Goal: Book appointment/travel/reservation

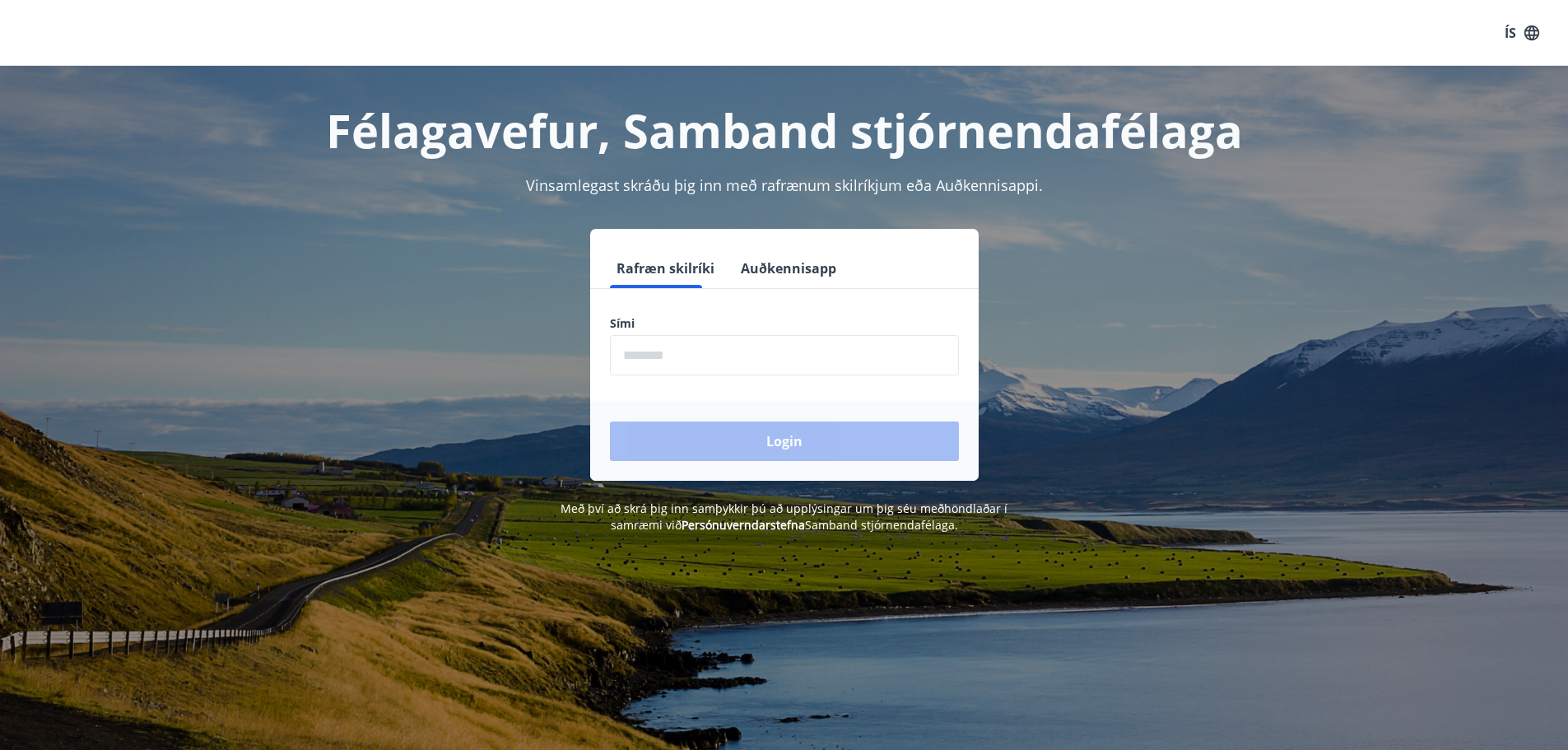
click at [759, 363] on input "phone" at bounding box center [784, 355] width 349 height 40
type input "********"
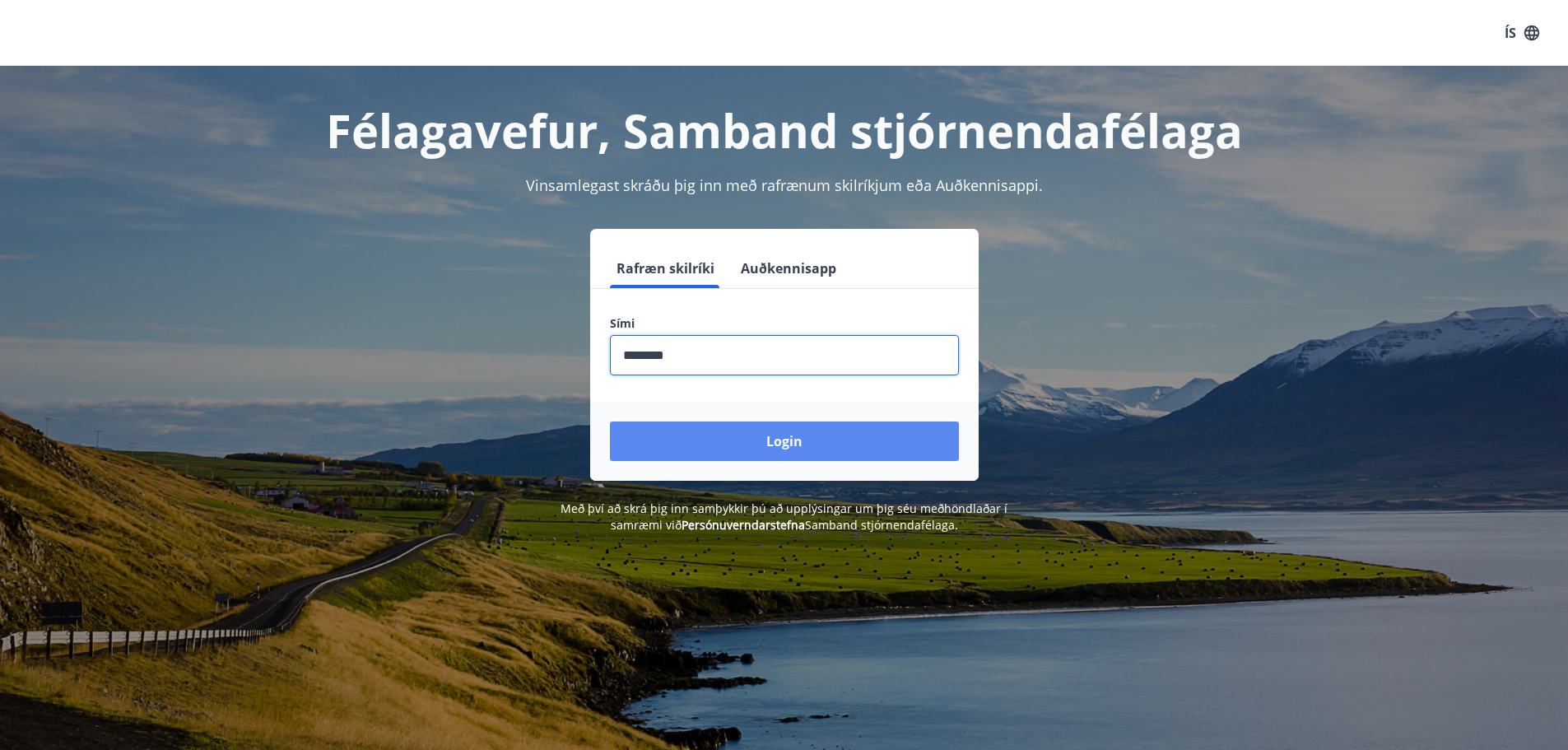
click at [748, 433] on button "Login" at bounding box center [784, 442] width 349 height 40
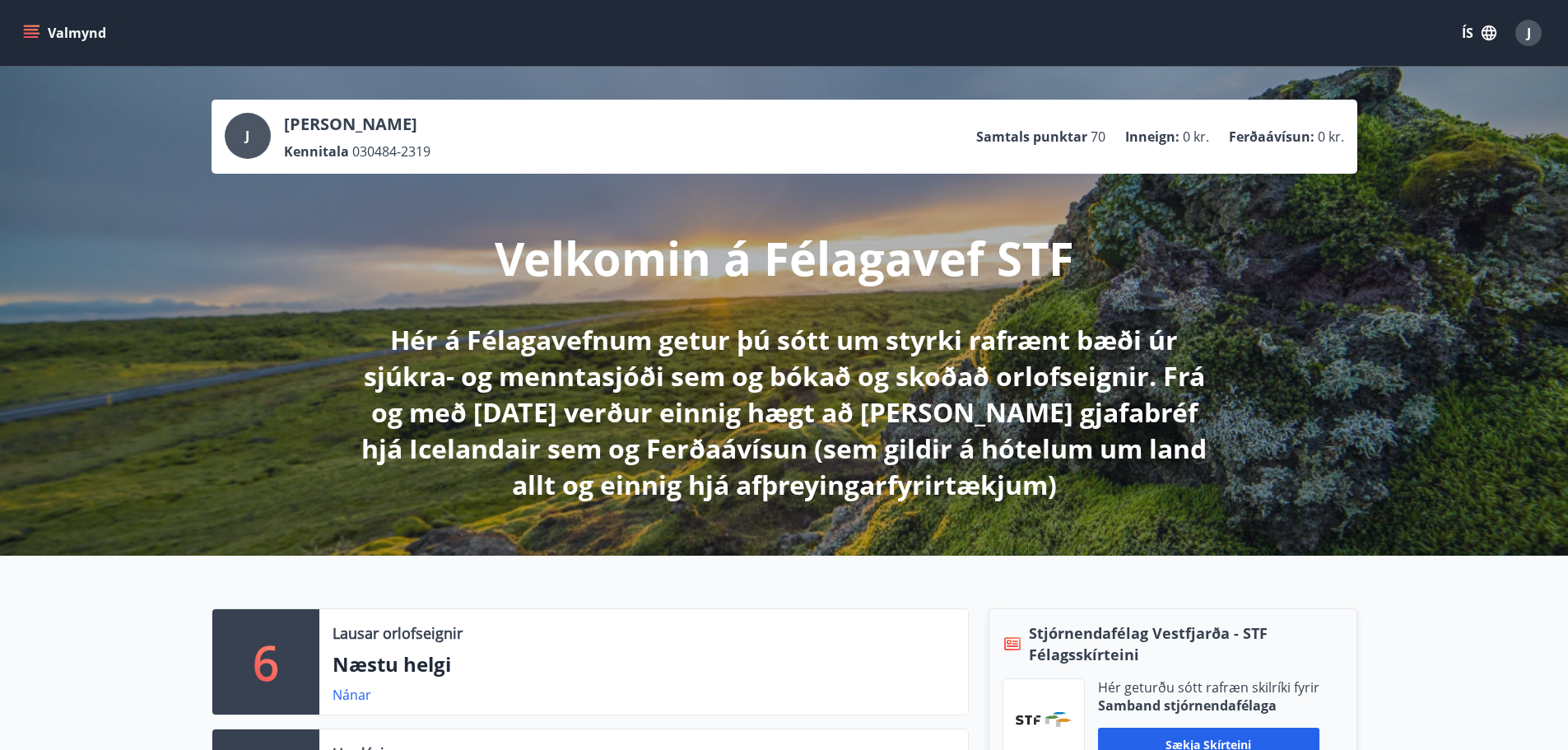
click at [39, 35] on icon "menu" at bounding box center [30, 32] width 16 height 16
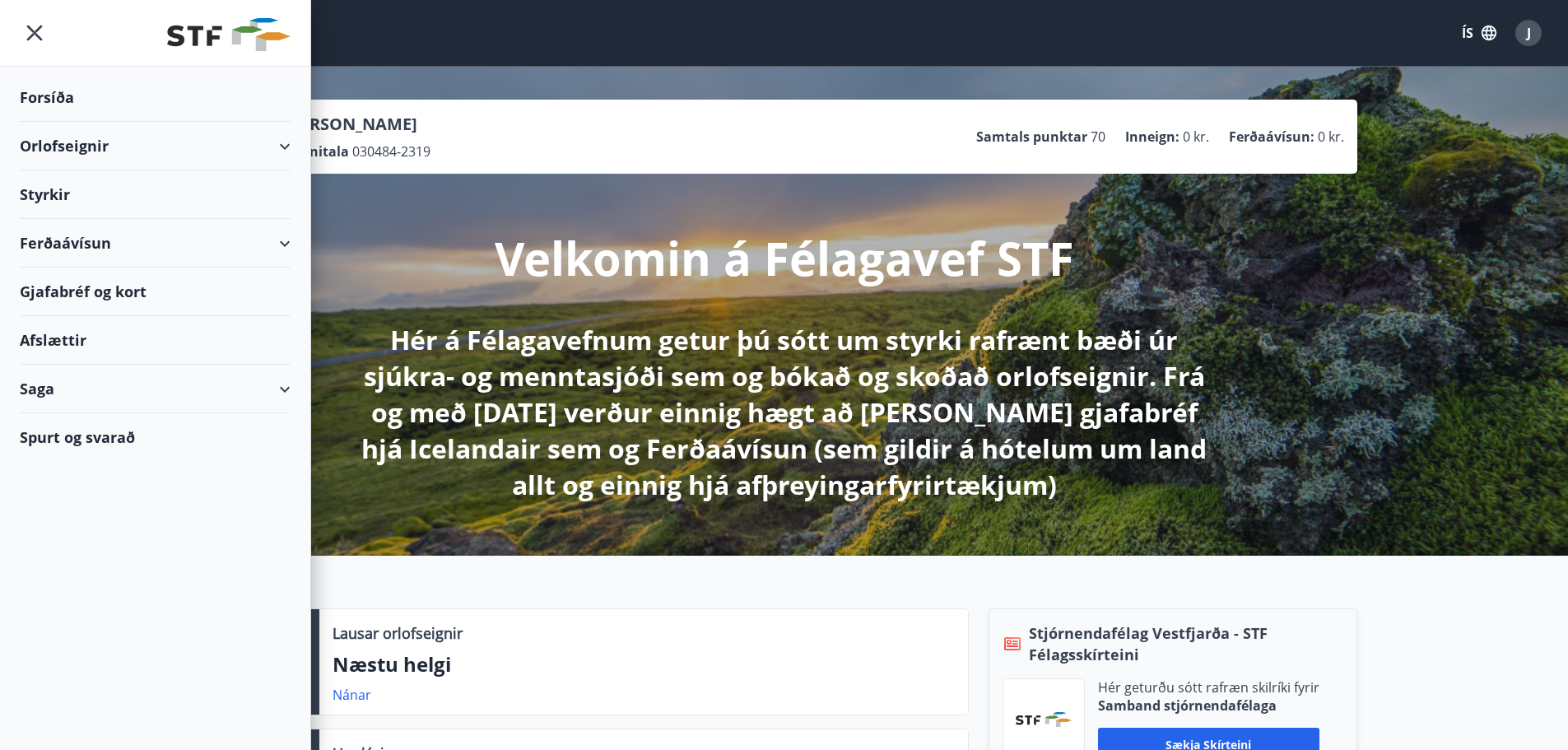
click at [127, 147] on div "Orlofseignir" at bounding box center [155, 146] width 271 height 49
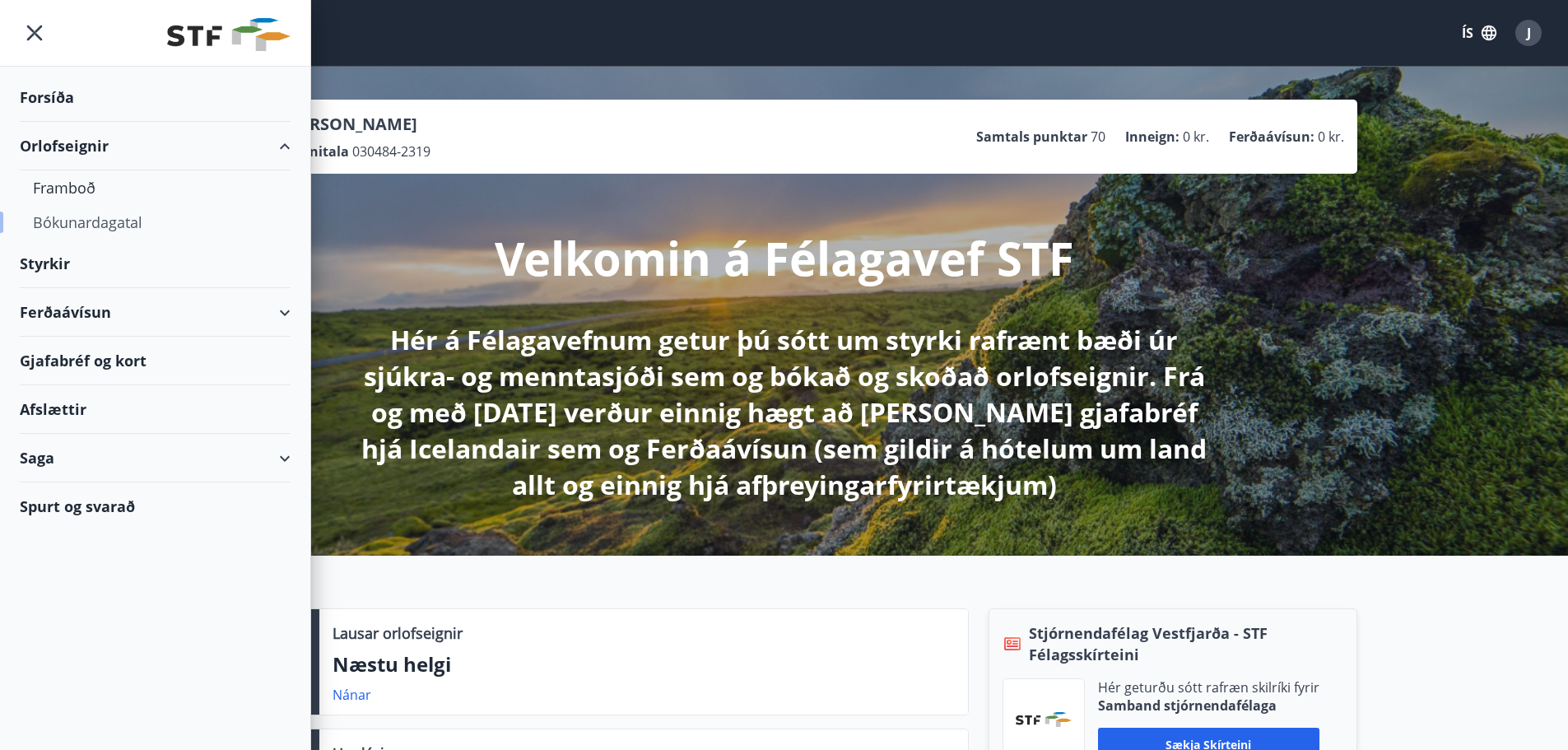
click at [119, 219] on div "Bókunardagatal" at bounding box center [155, 222] width 245 height 34
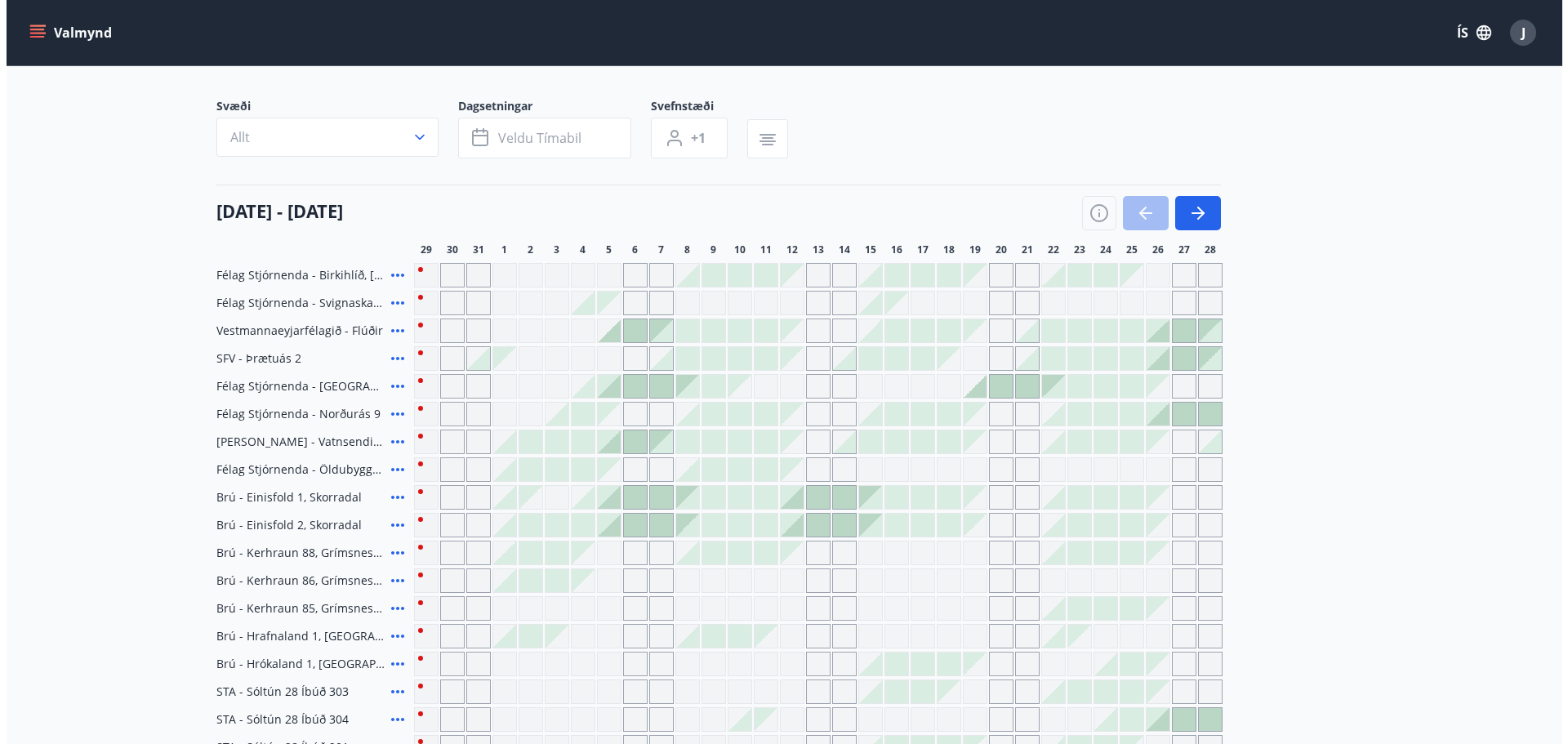
scroll to position [81, 0]
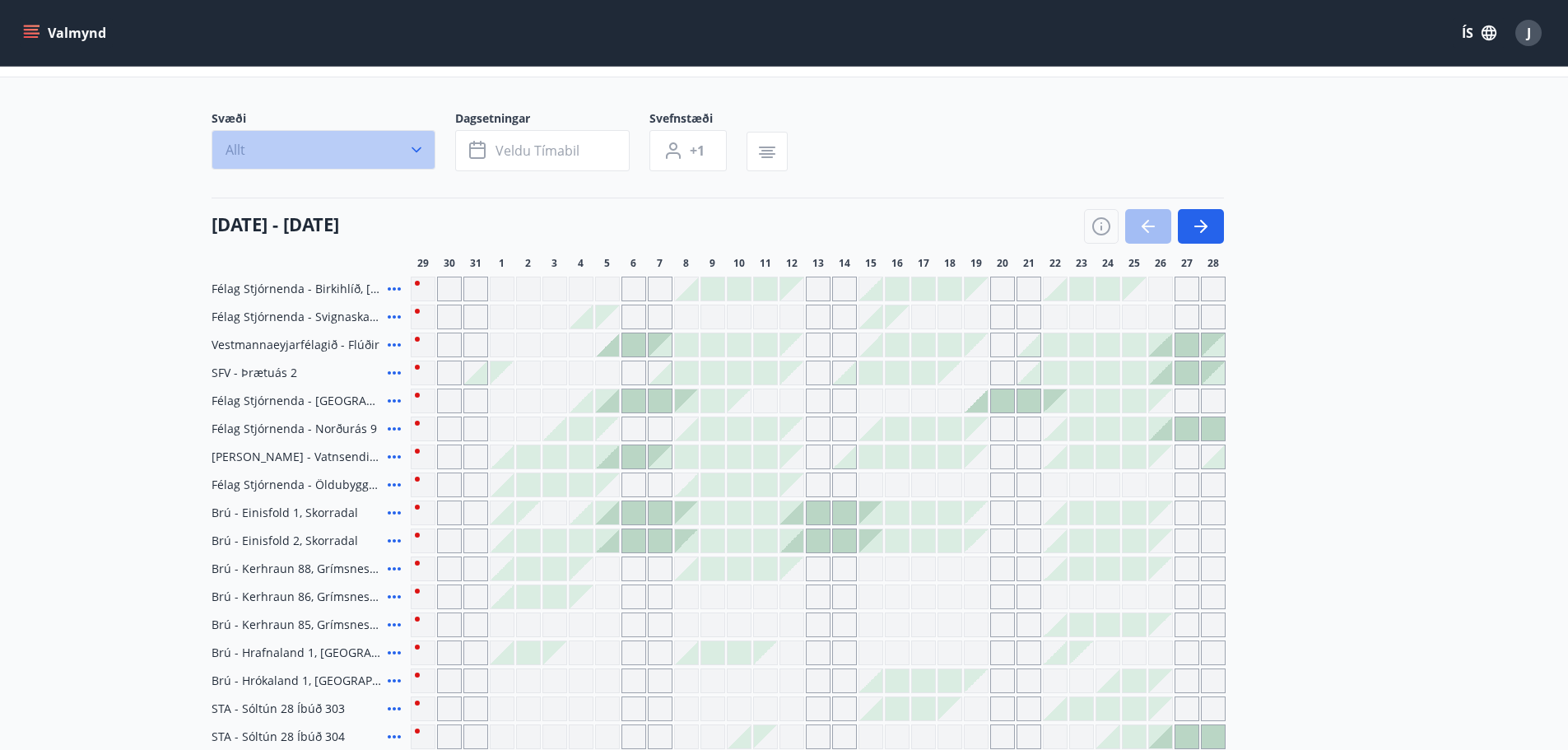
click at [409, 162] on button "Allt" at bounding box center [323, 150] width 224 height 40
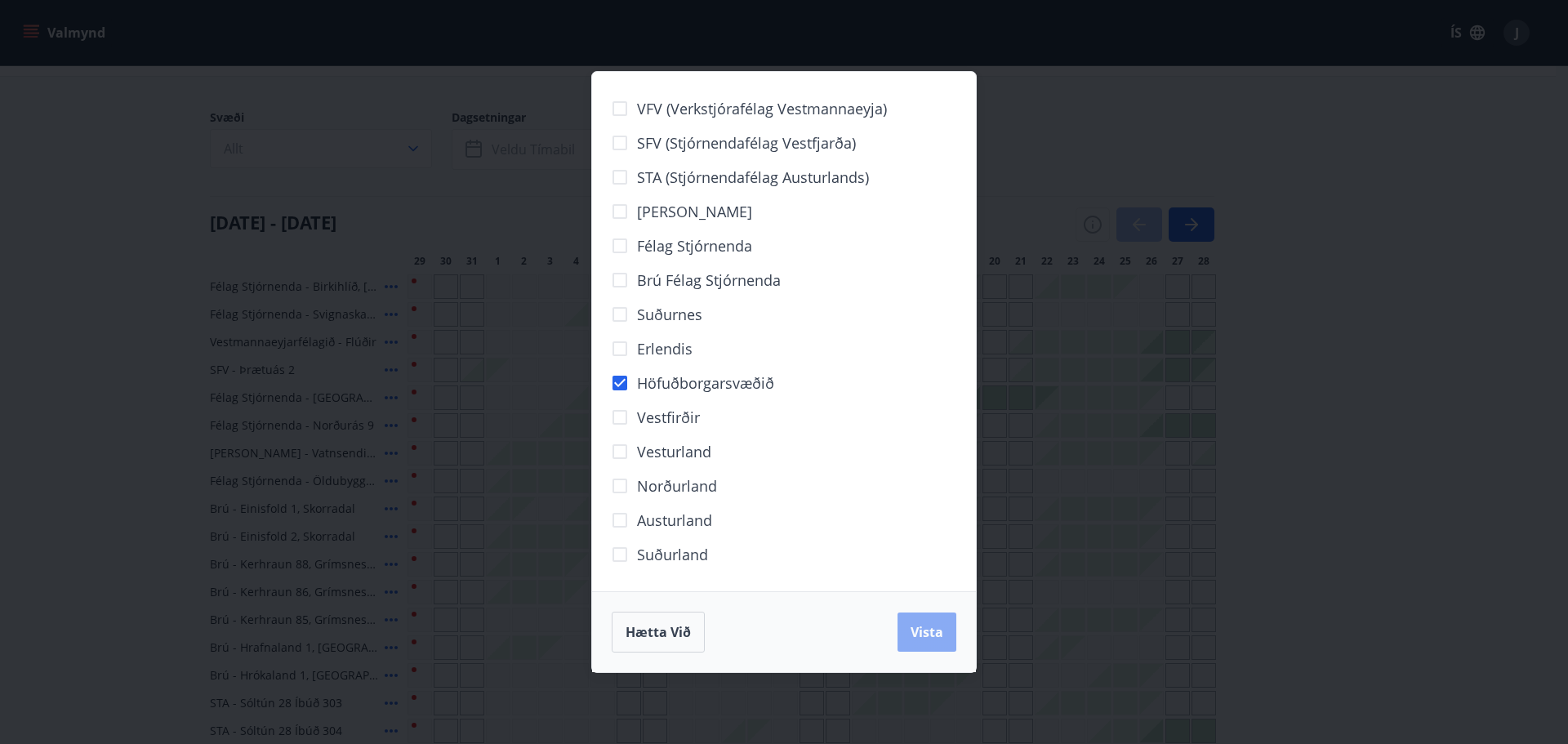
click at [942, 648] on button "Vista" at bounding box center [927, 633] width 59 height 40
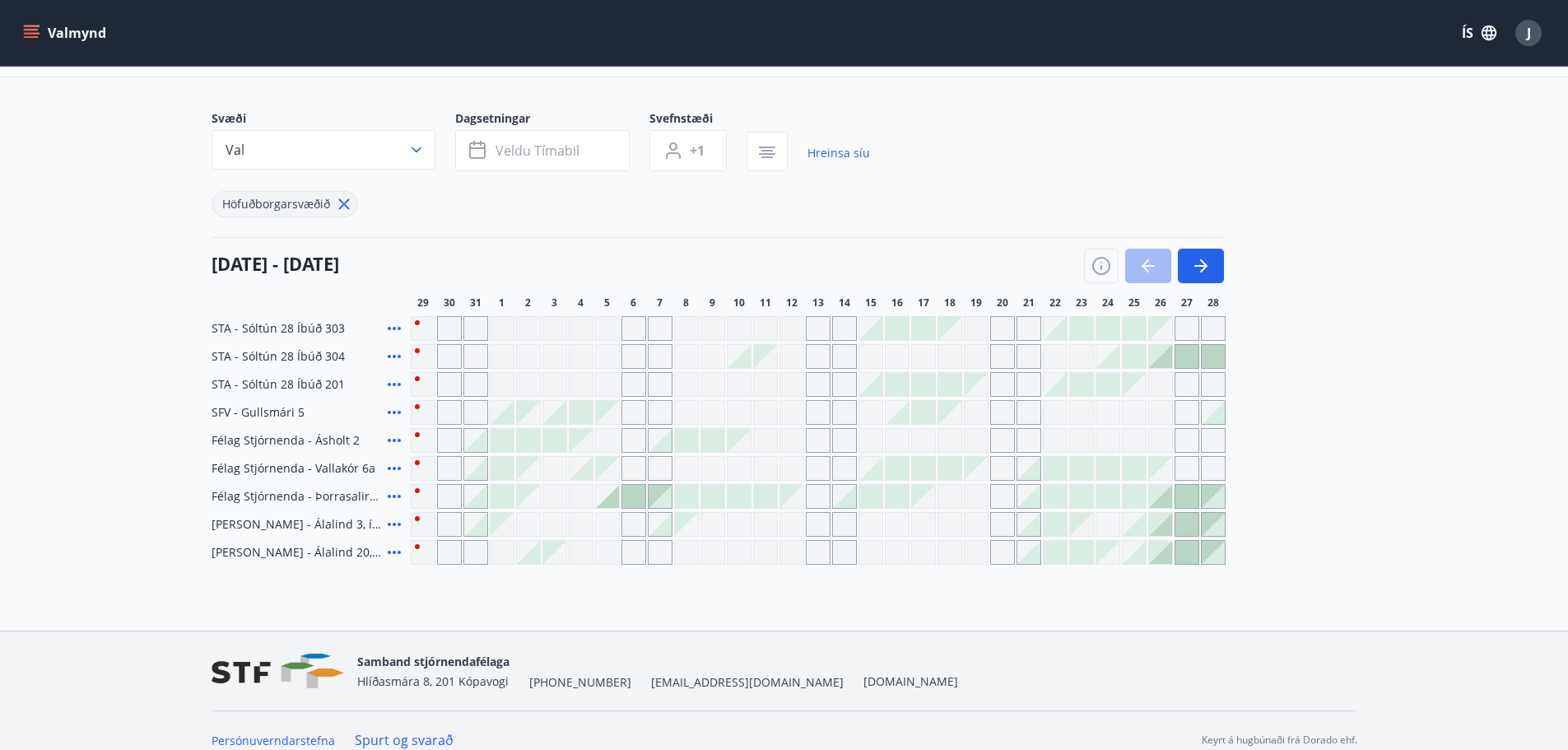
click at [495, 432] on div at bounding box center [502, 441] width 23 height 23
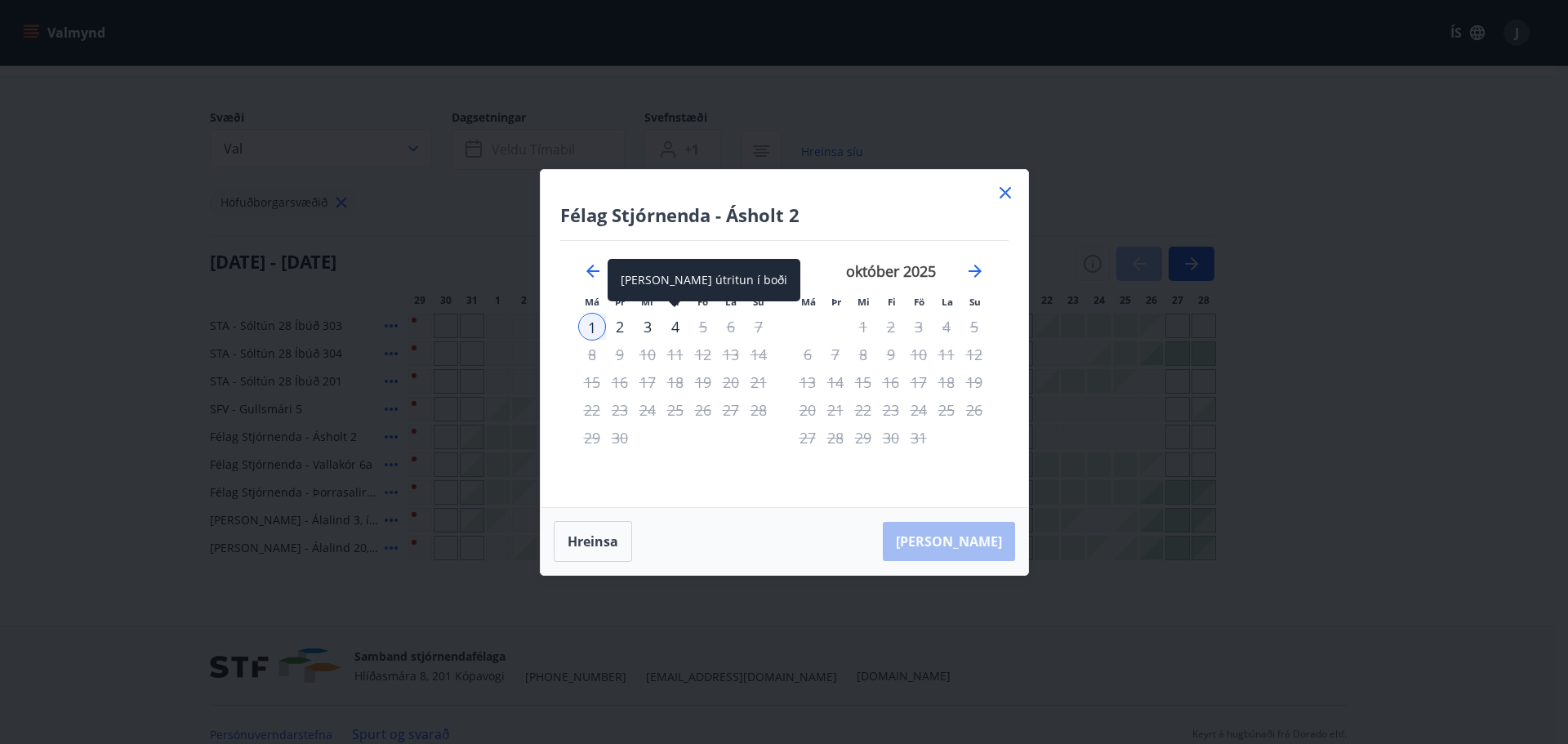
click at [672, 327] on div "4" at bounding box center [675, 326] width 27 height 27
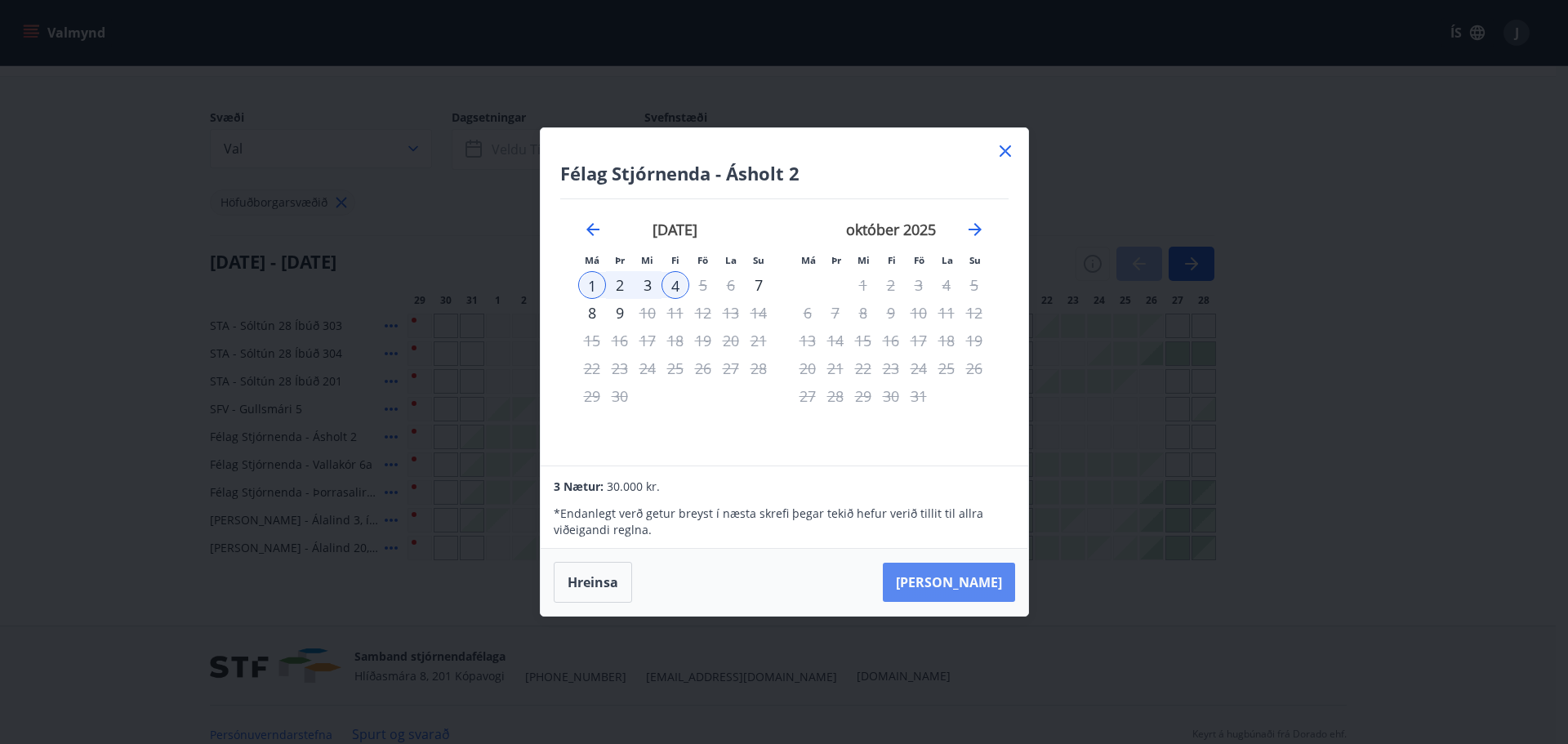
click at [944, 573] on button "[PERSON_NAME]" at bounding box center [949, 583] width 132 height 40
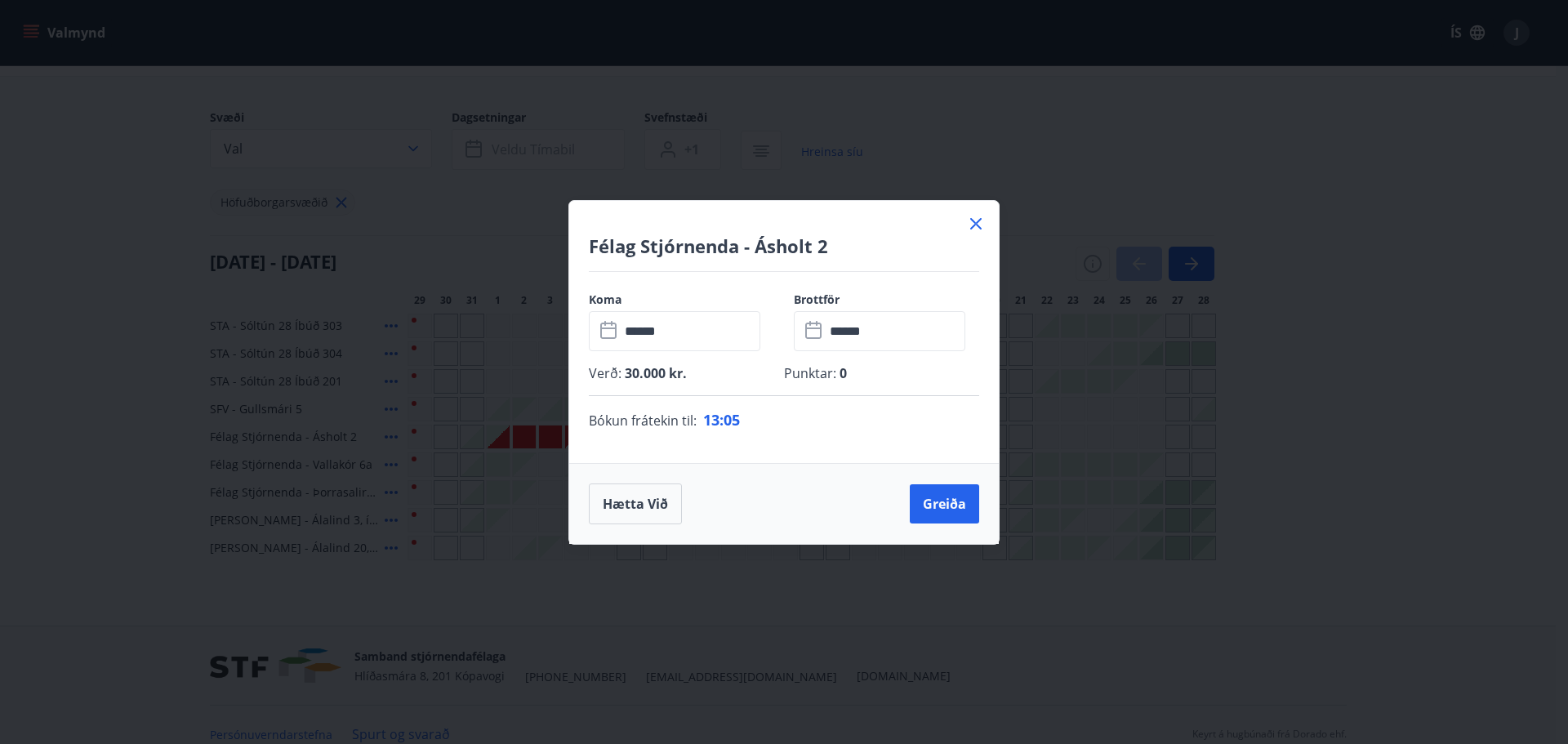
click at [972, 219] on icon at bounding box center [975, 224] width 20 height 20
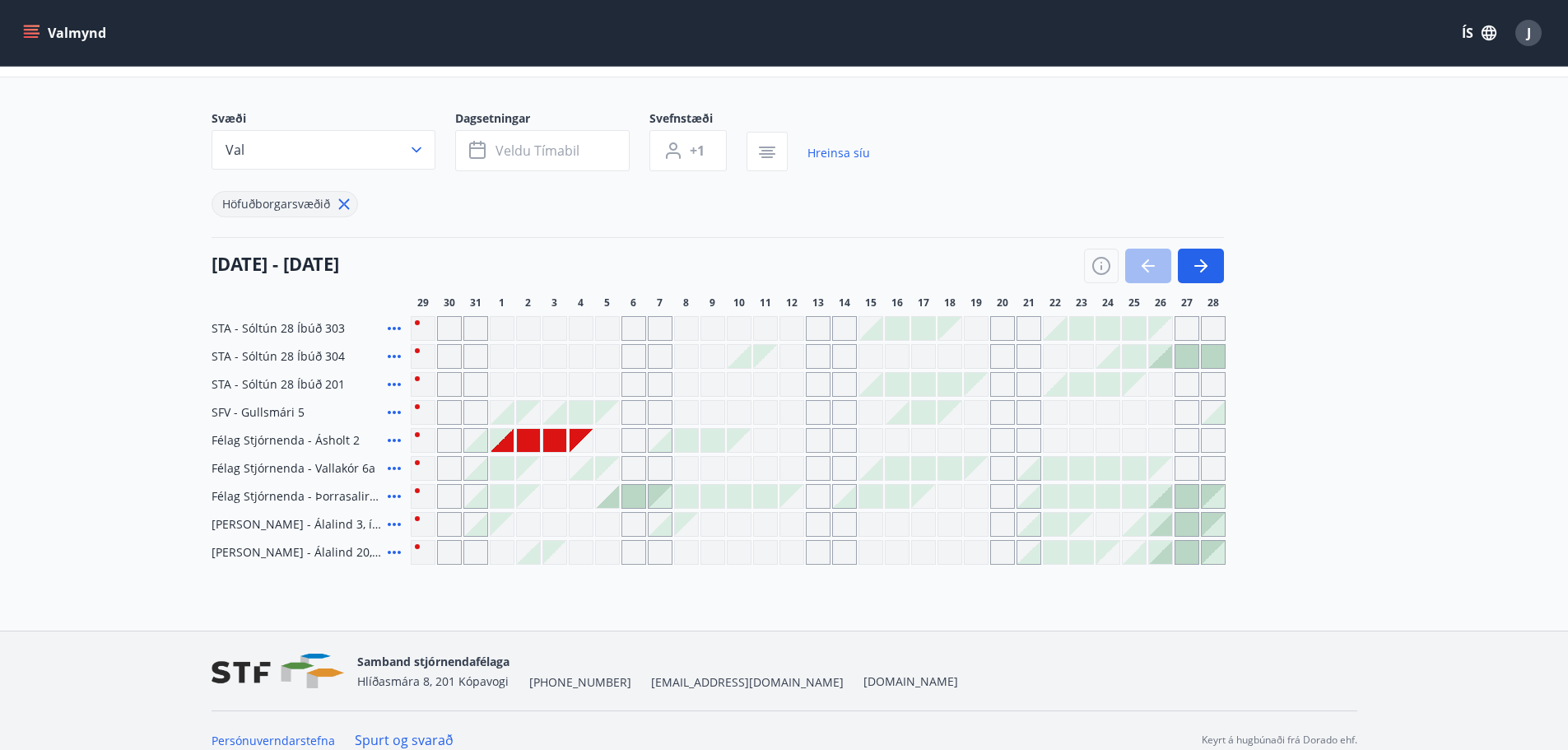
click at [550, 442] on div at bounding box center [555, 441] width 23 height 23
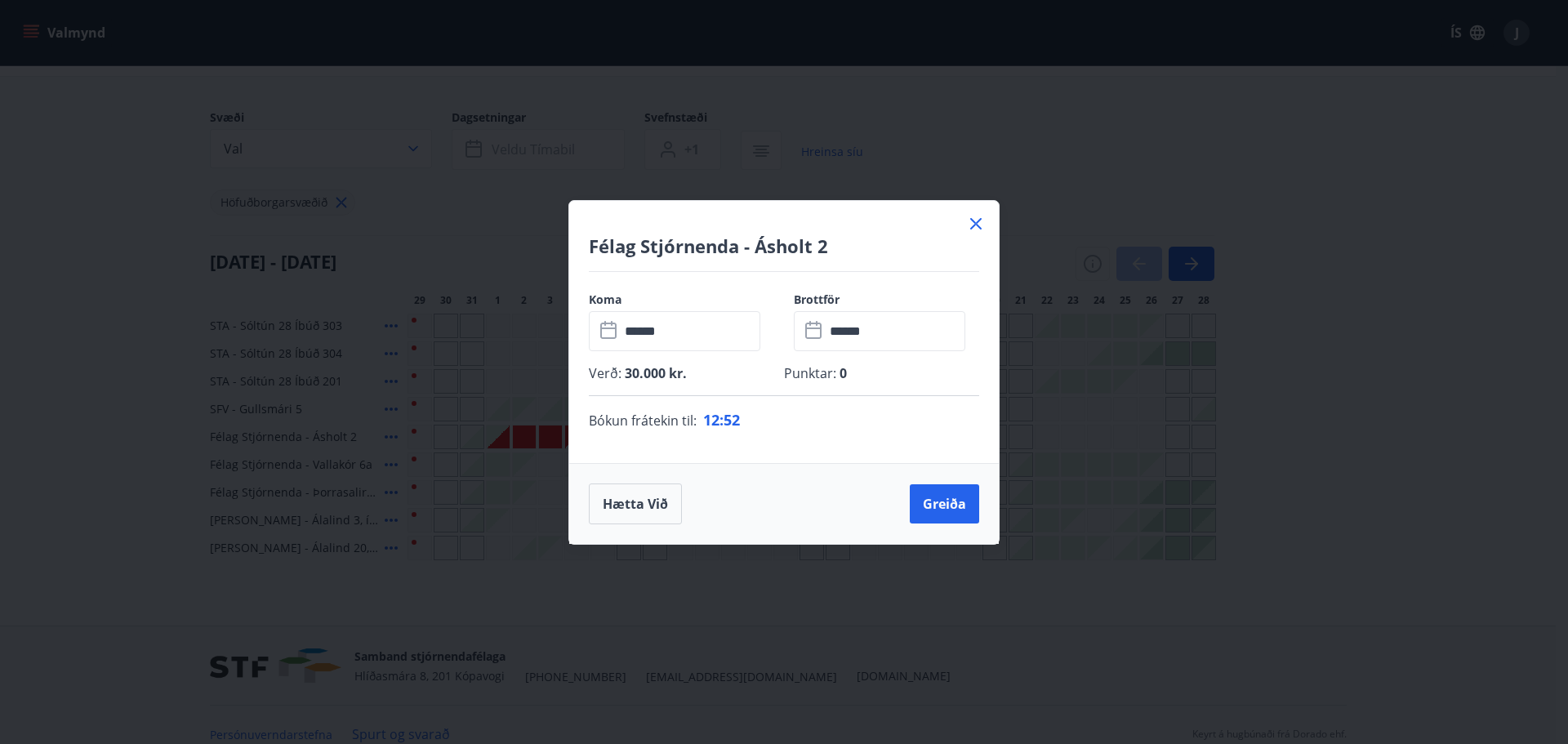
click at [827, 324] on input "******" at bounding box center [895, 331] width 141 height 40
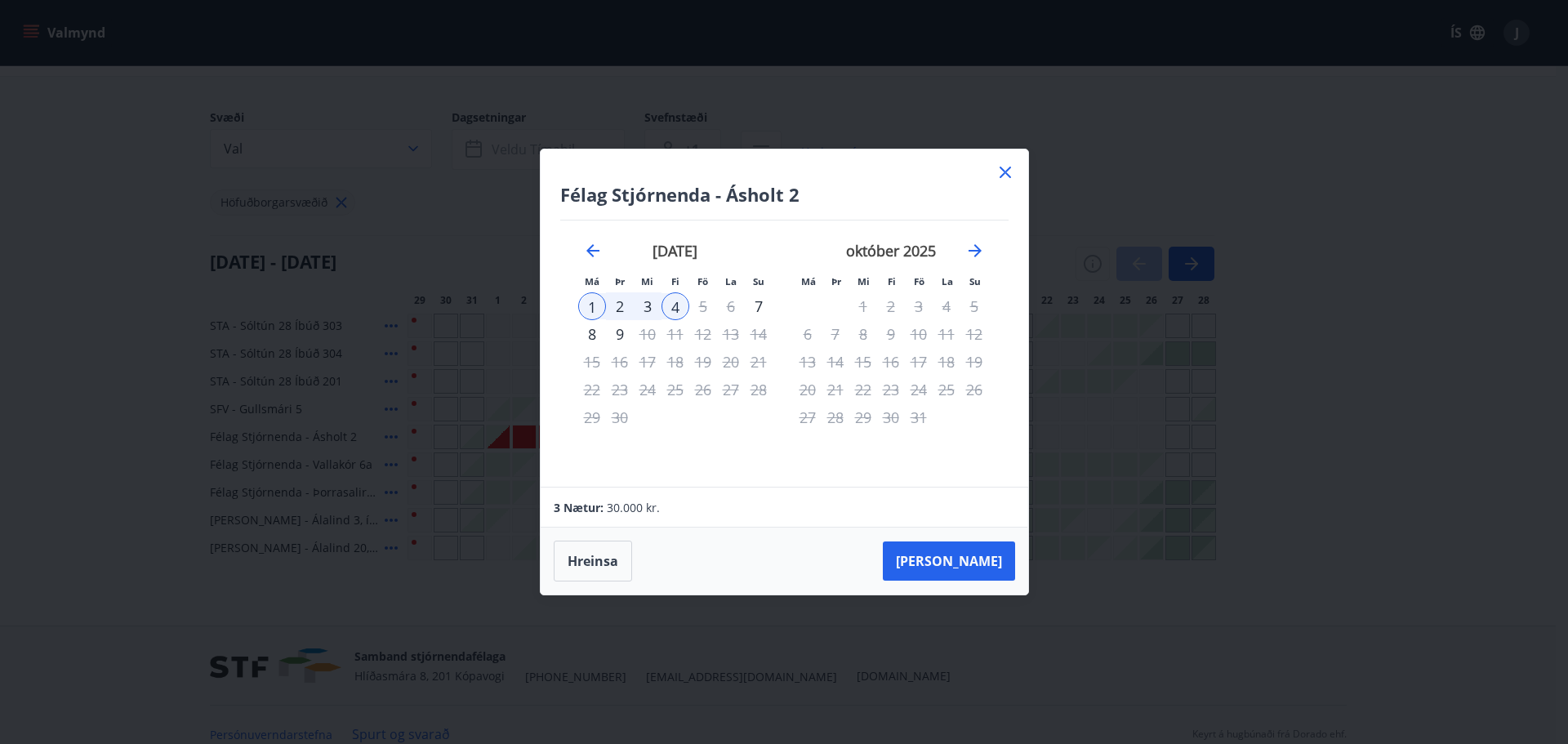
click at [639, 303] on div "3" at bounding box center [647, 306] width 27 height 27
click at [972, 561] on button "[PERSON_NAME]" at bounding box center [949, 562] width 132 height 40
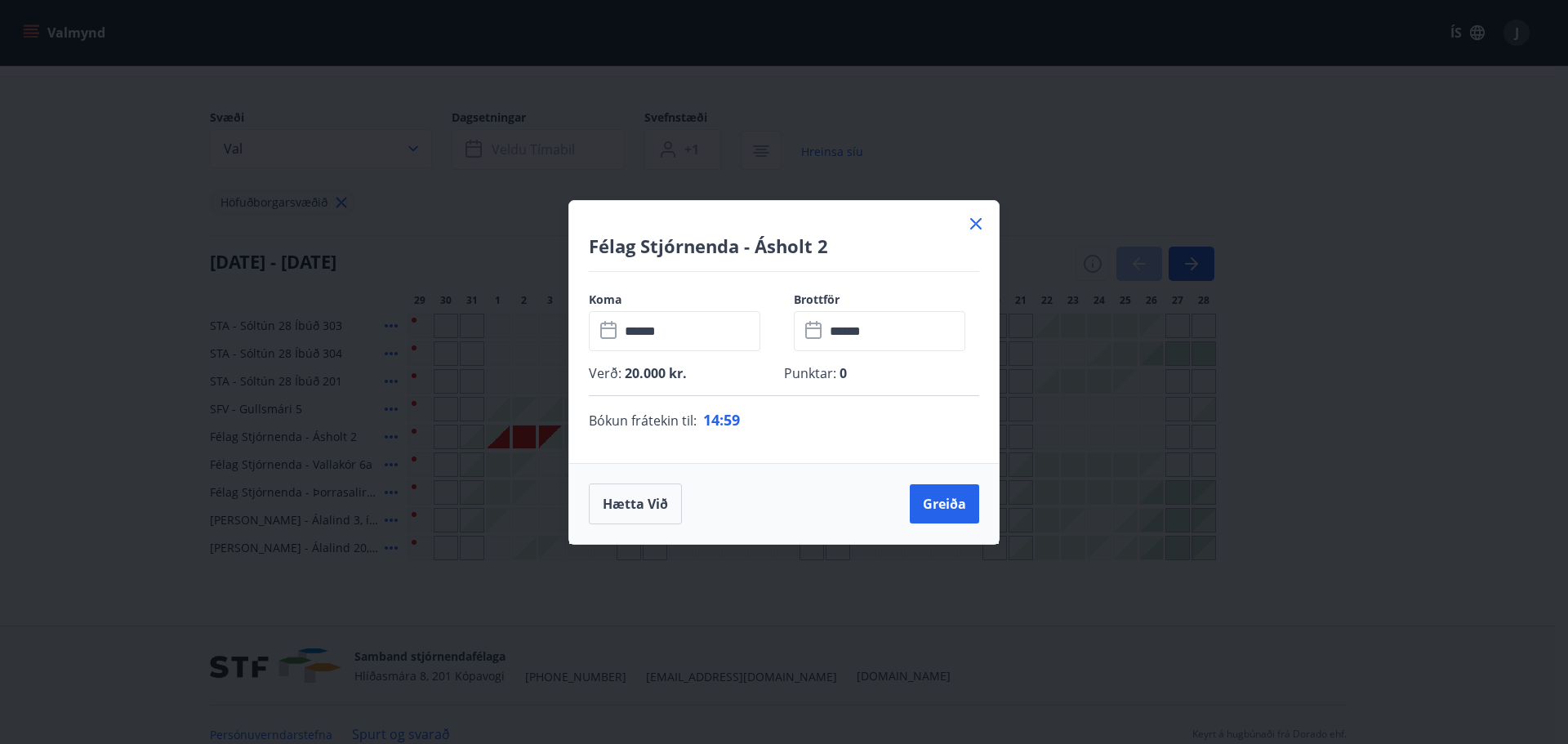
click at [970, 228] on icon at bounding box center [975, 224] width 20 height 20
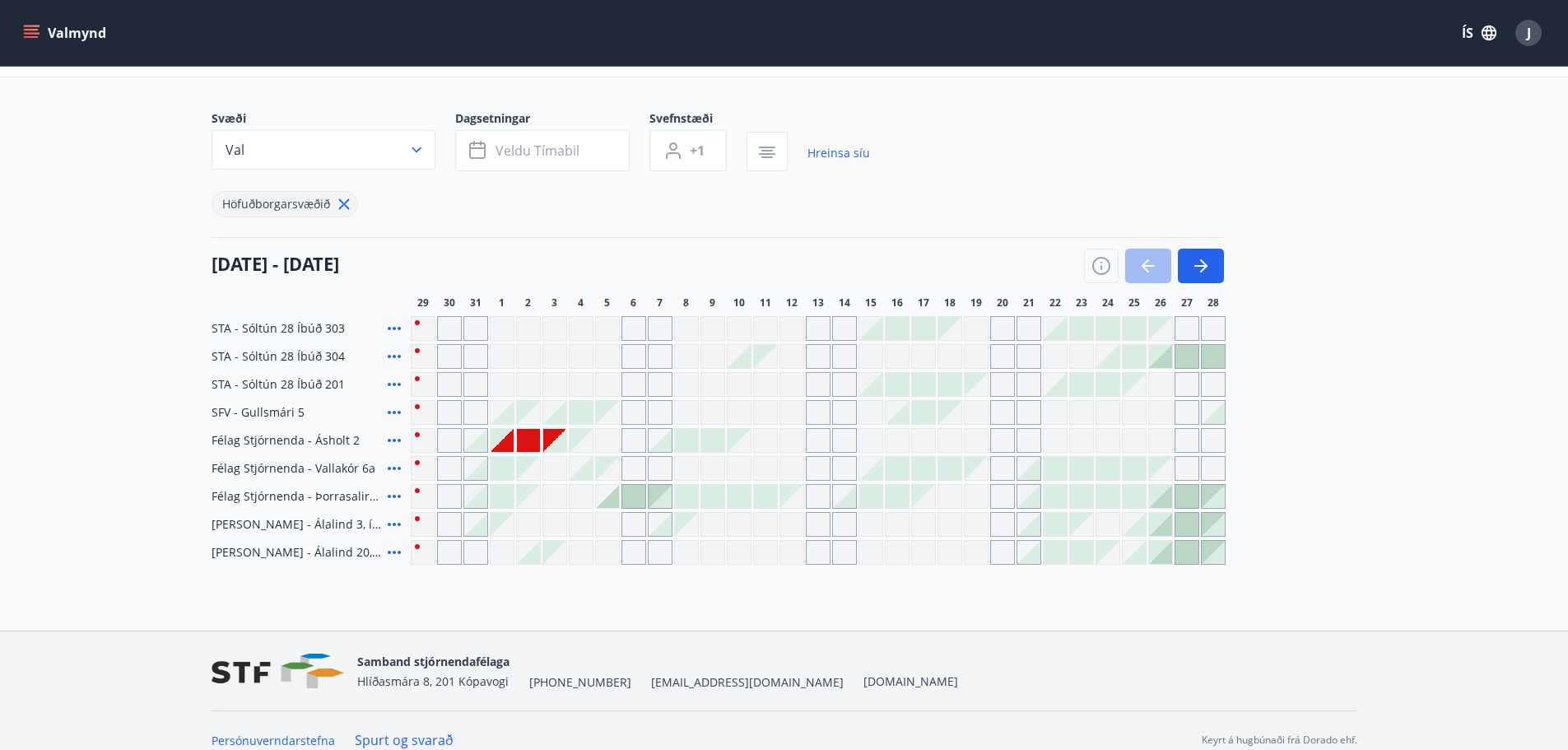
click at [561, 417] on div at bounding box center [555, 412] width 23 height 23
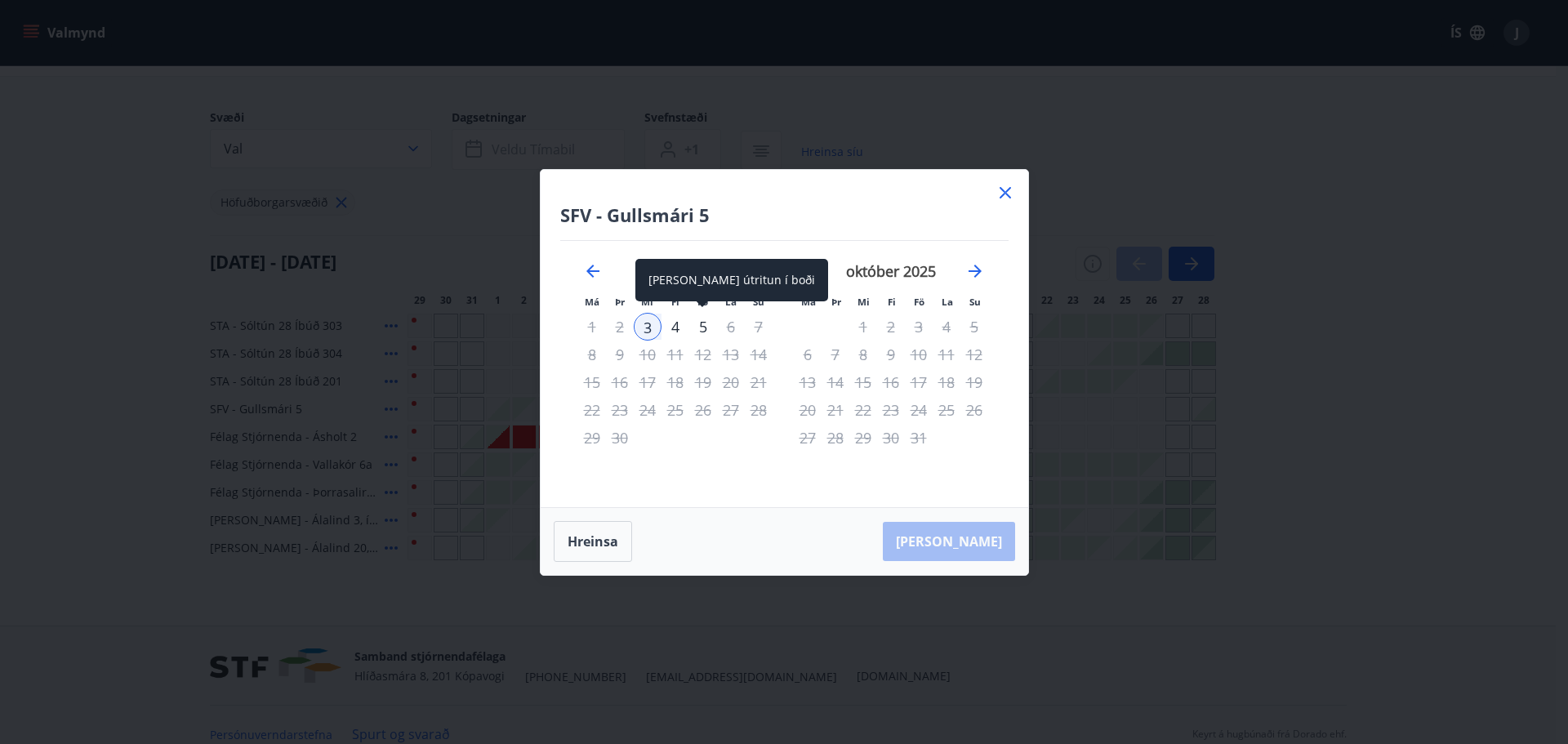
click at [700, 326] on div "5" at bounding box center [702, 326] width 27 height 27
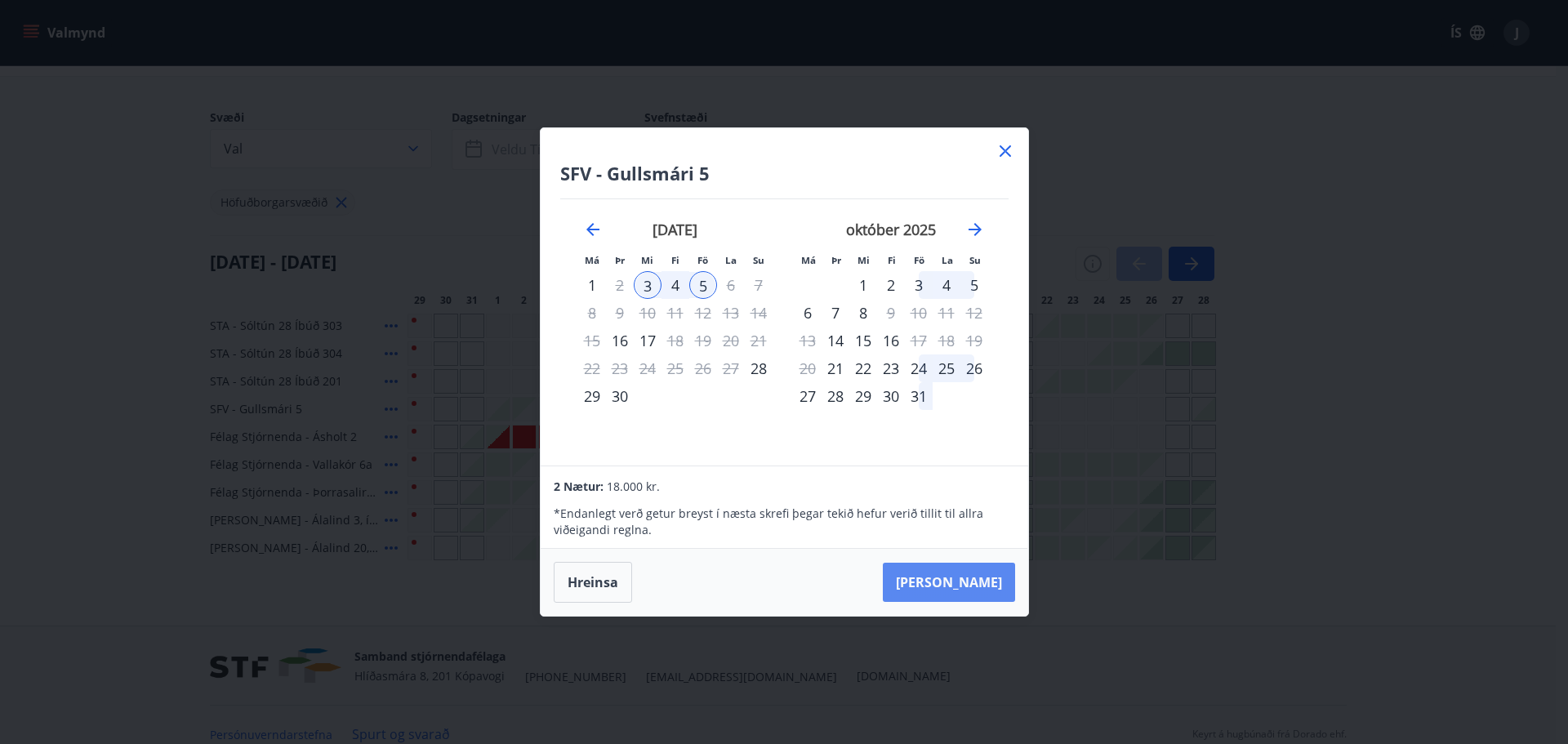
click at [969, 574] on button "[PERSON_NAME]" at bounding box center [949, 583] width 132 height 40
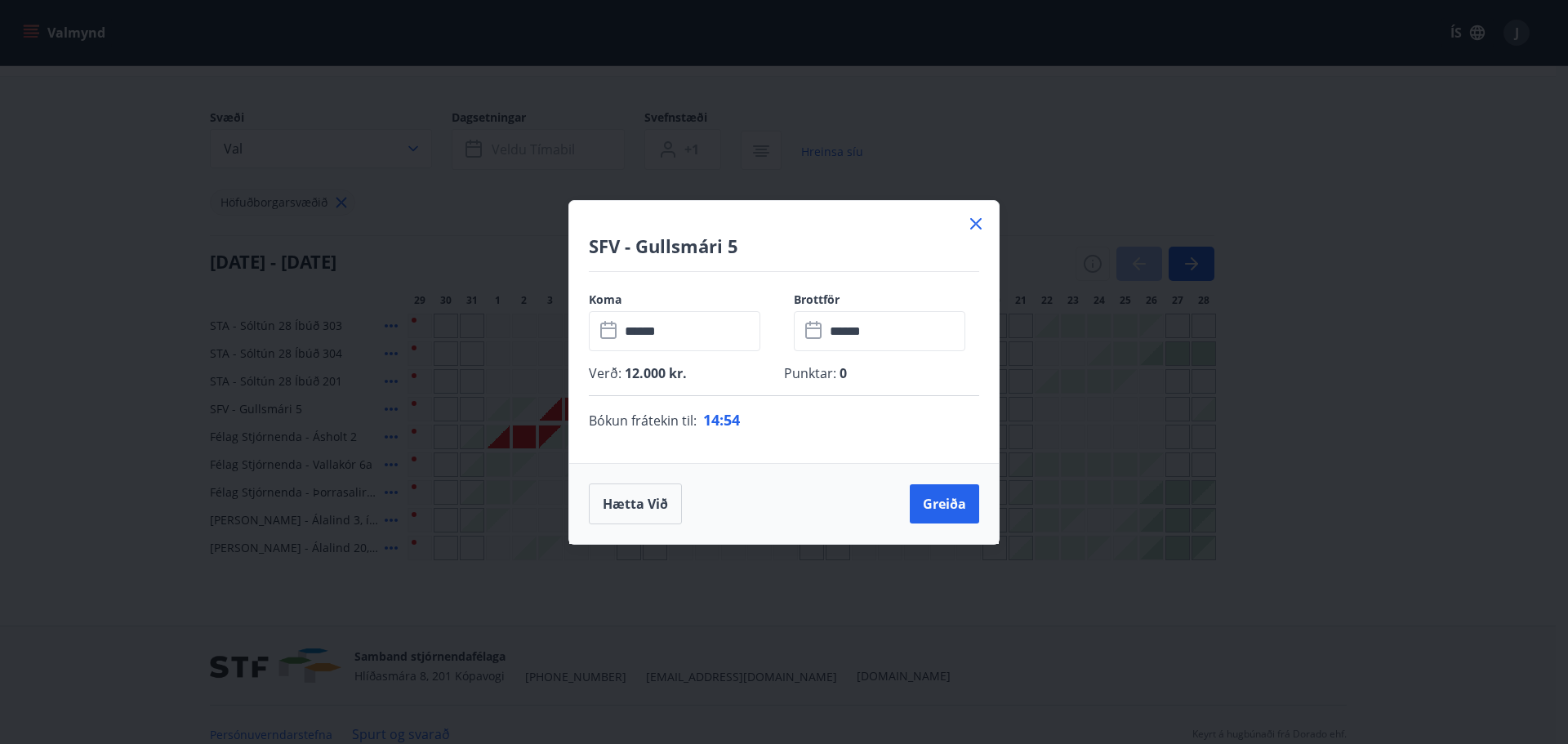
click at [974, 224] on icon at bounding box center [975, 224] width 20 height 20
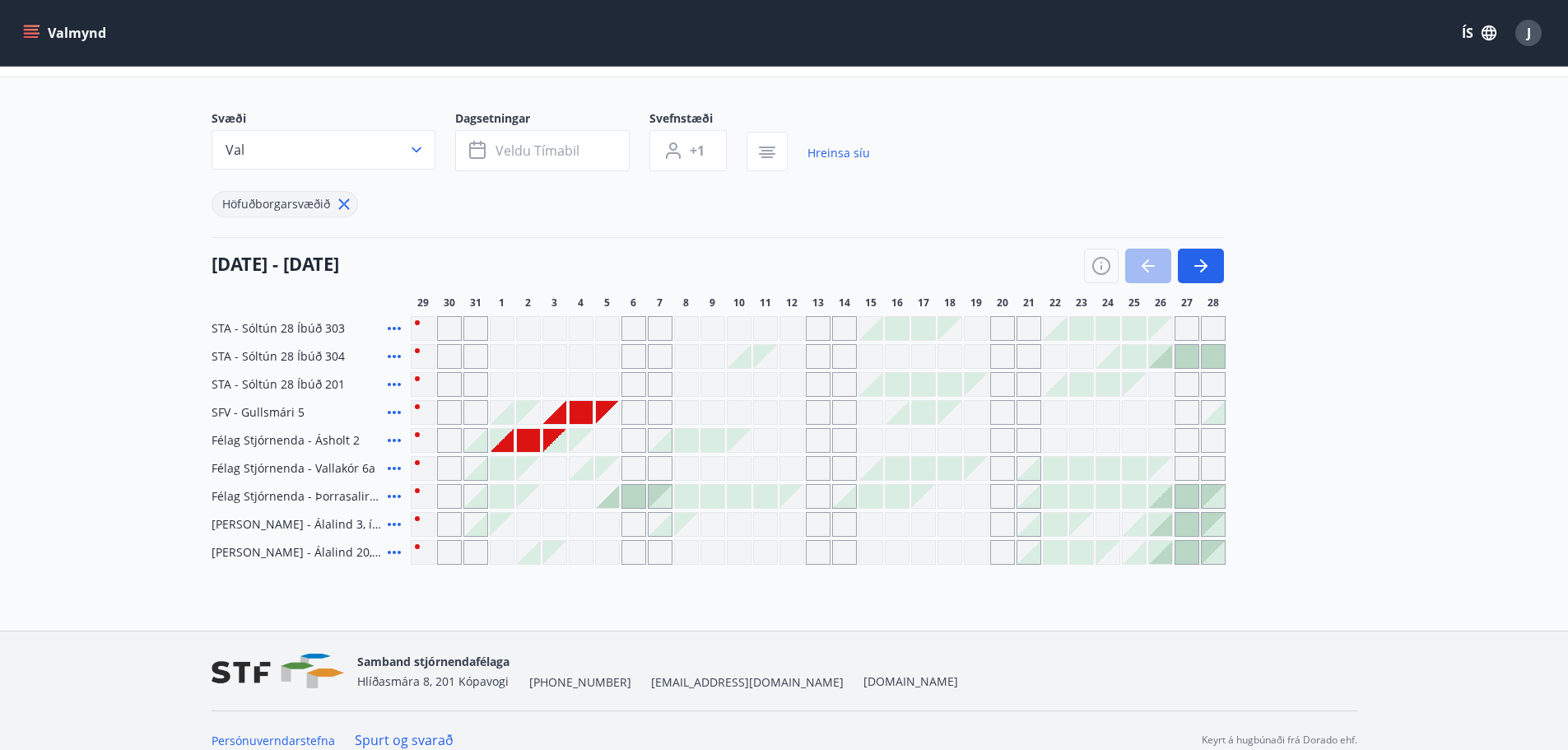
click at [392, 414] on icon at bounding box center [394, 412] width 20 height 20
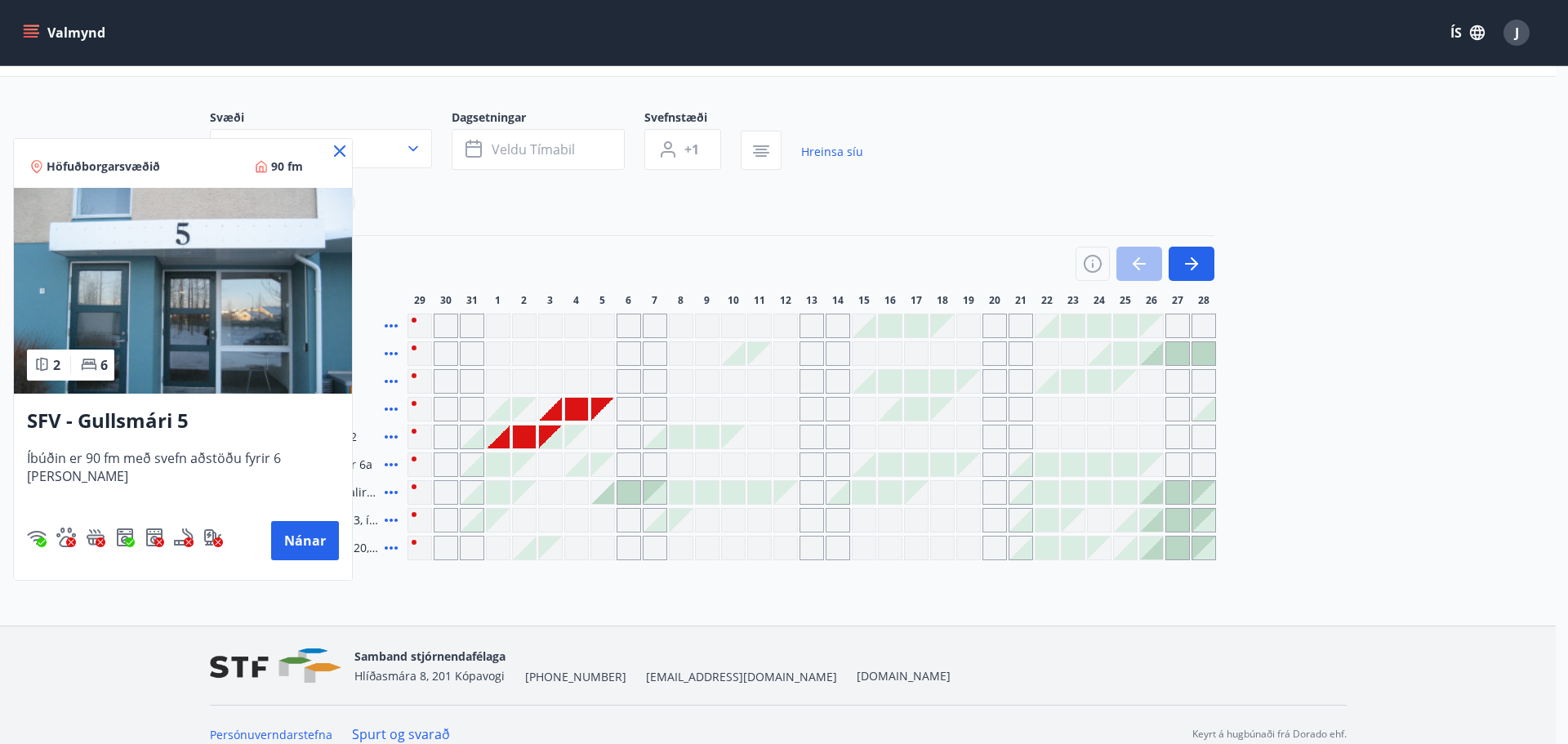
click at [266, 343] on img at bounding box center [183, 291] width 338 height 206
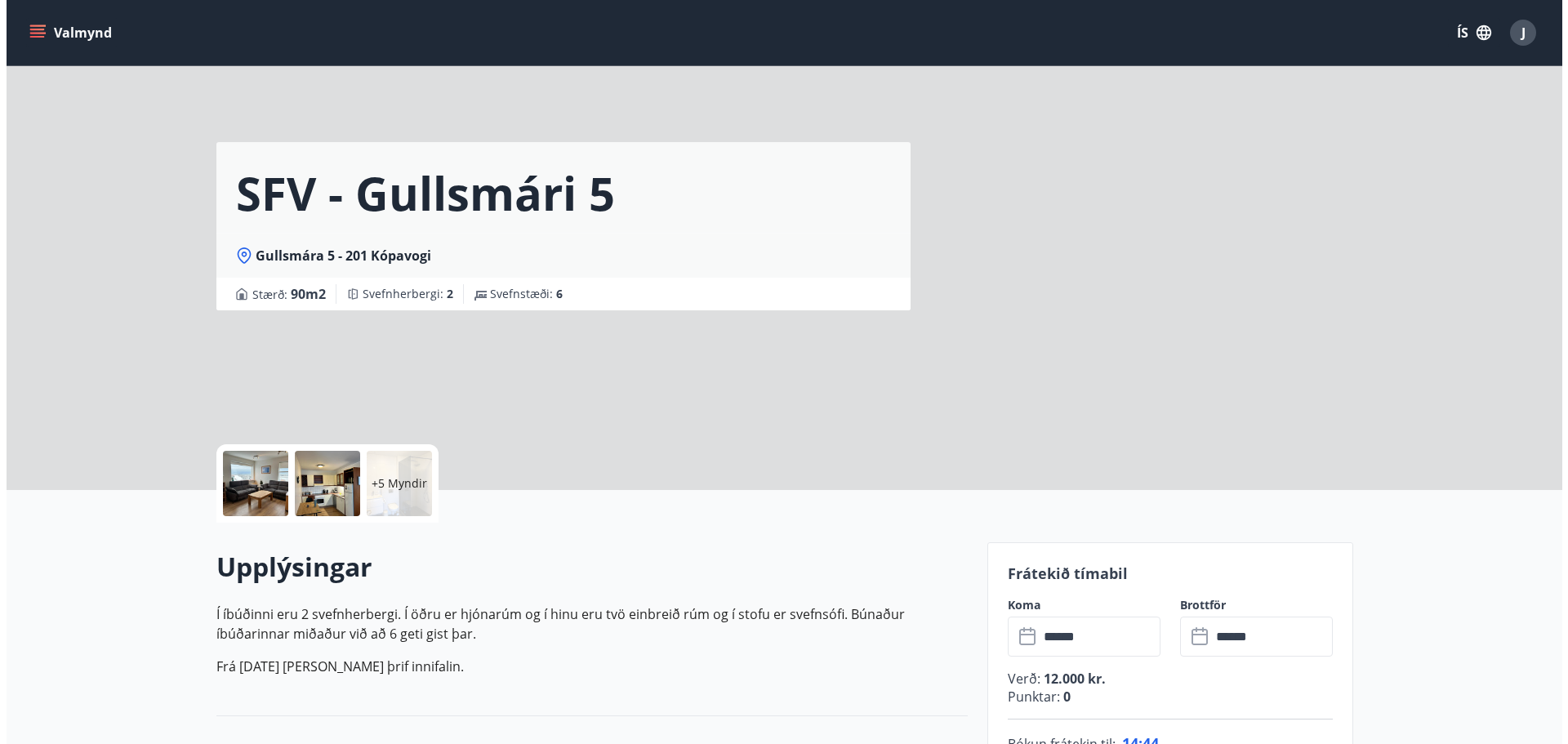
scroll to position [116, 0]
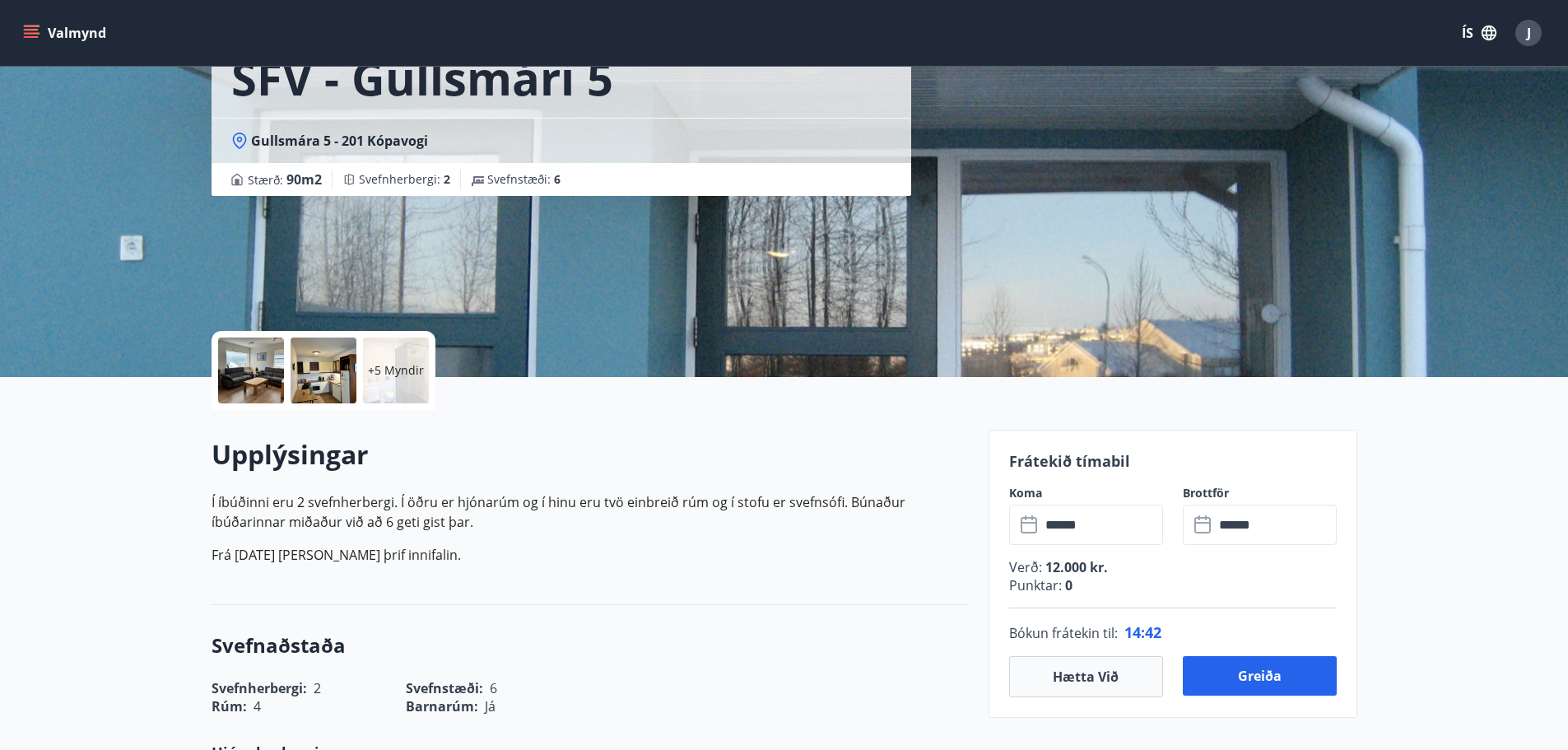
click at [260, 357] on div at bounding box center [250, 370] width 66 height 66
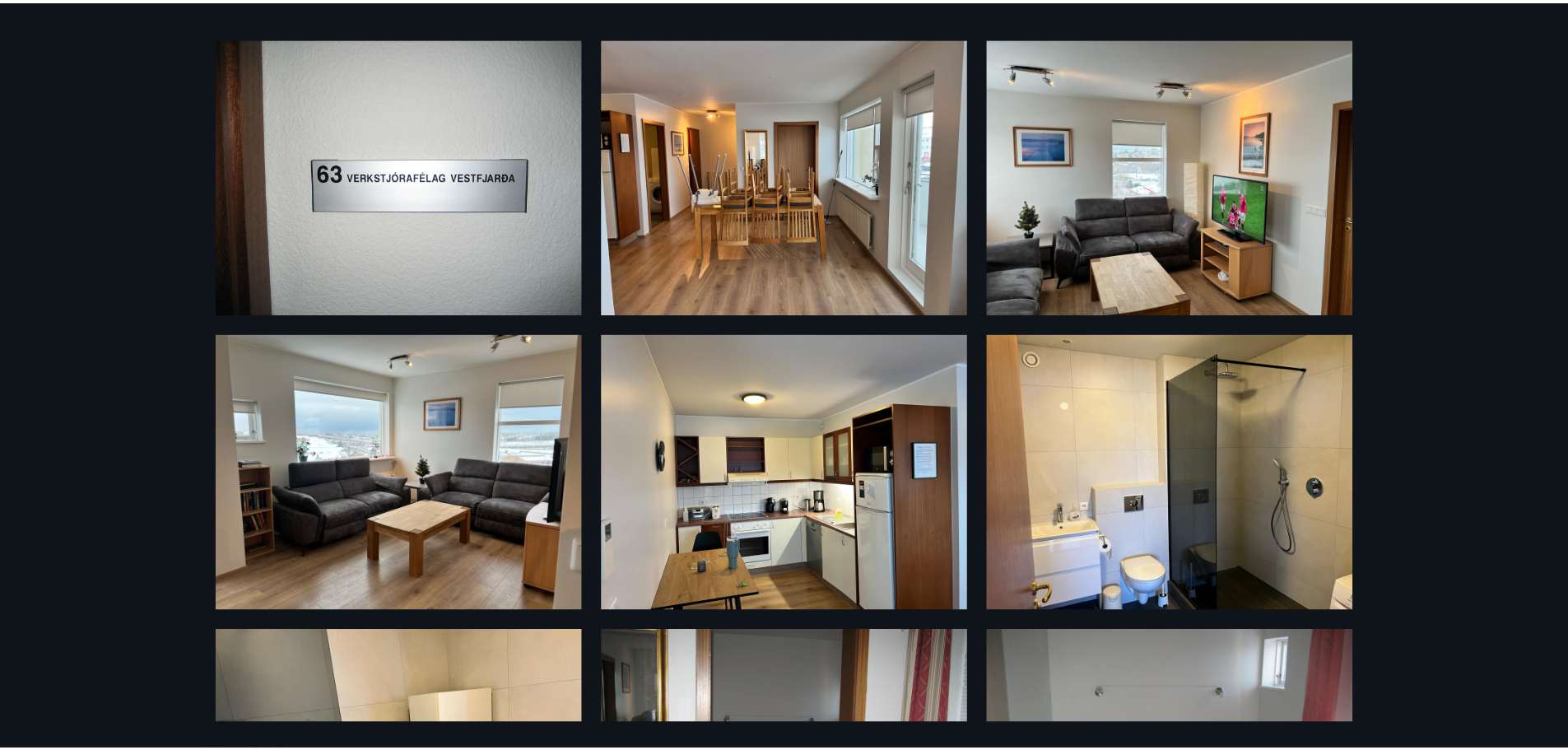
scroll to position [0, 0]
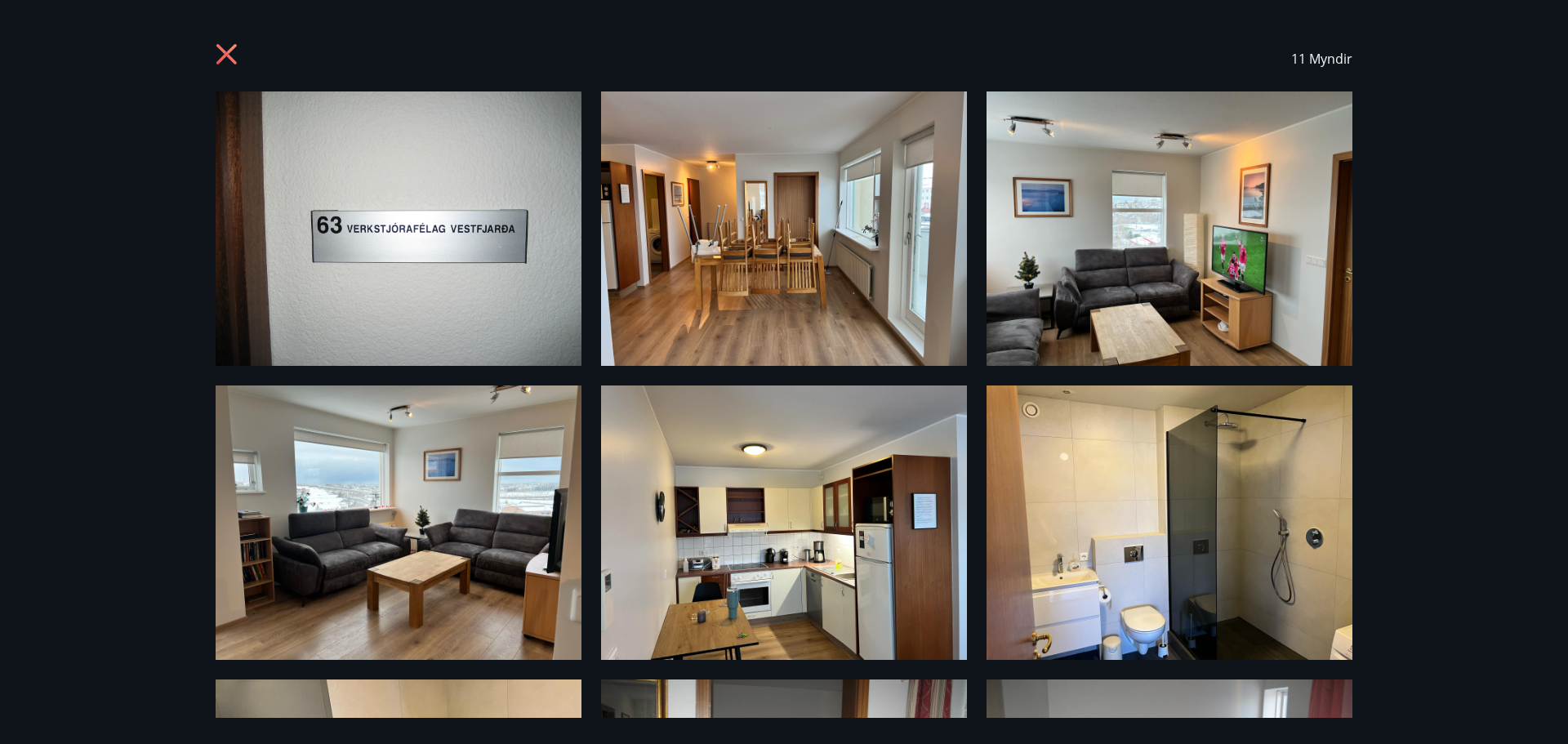
click at [231, 63] on icon at bounding box center [228, 57] width 26 height 26
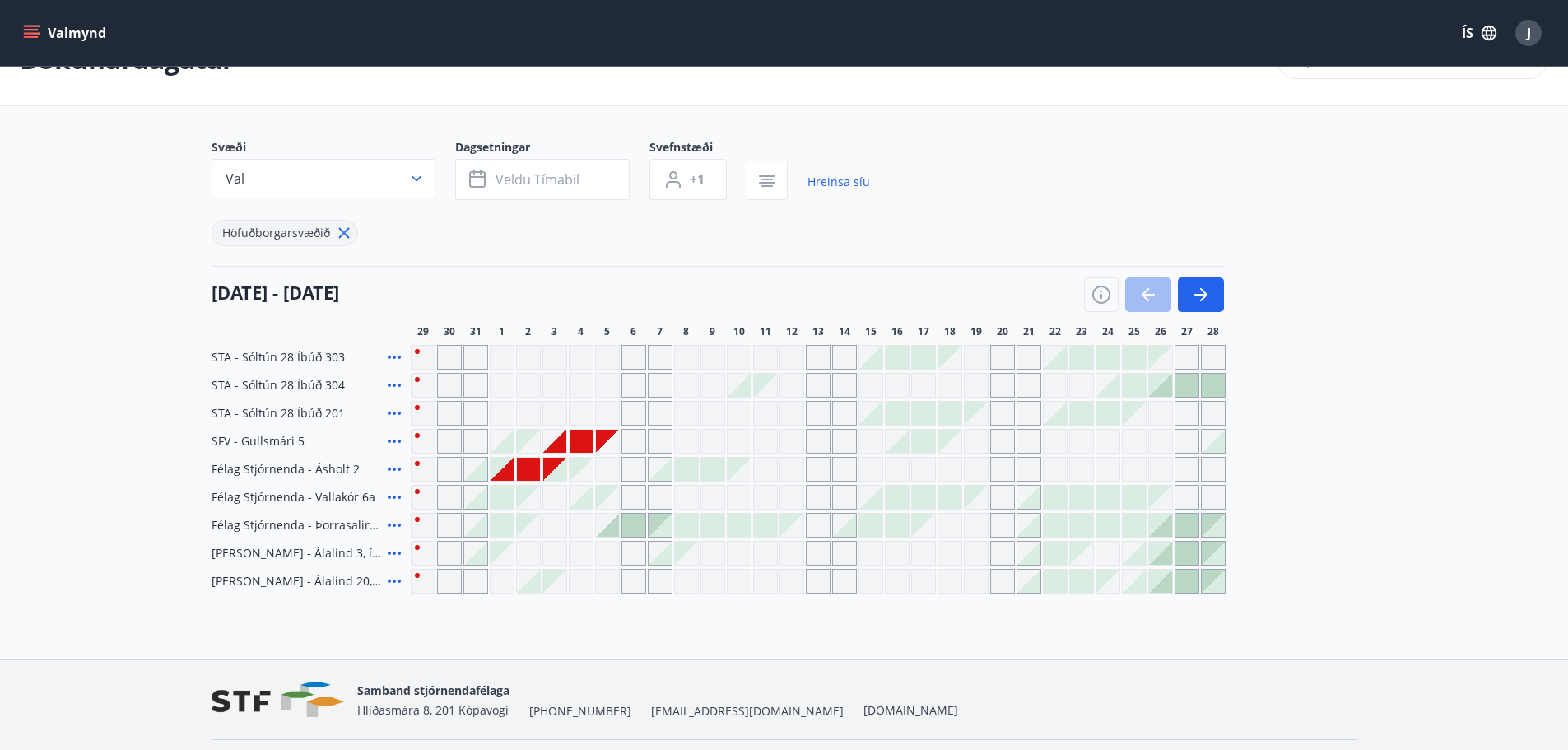
scroll to position [53, 0]
